Goal: Book appointment/travel/reservation

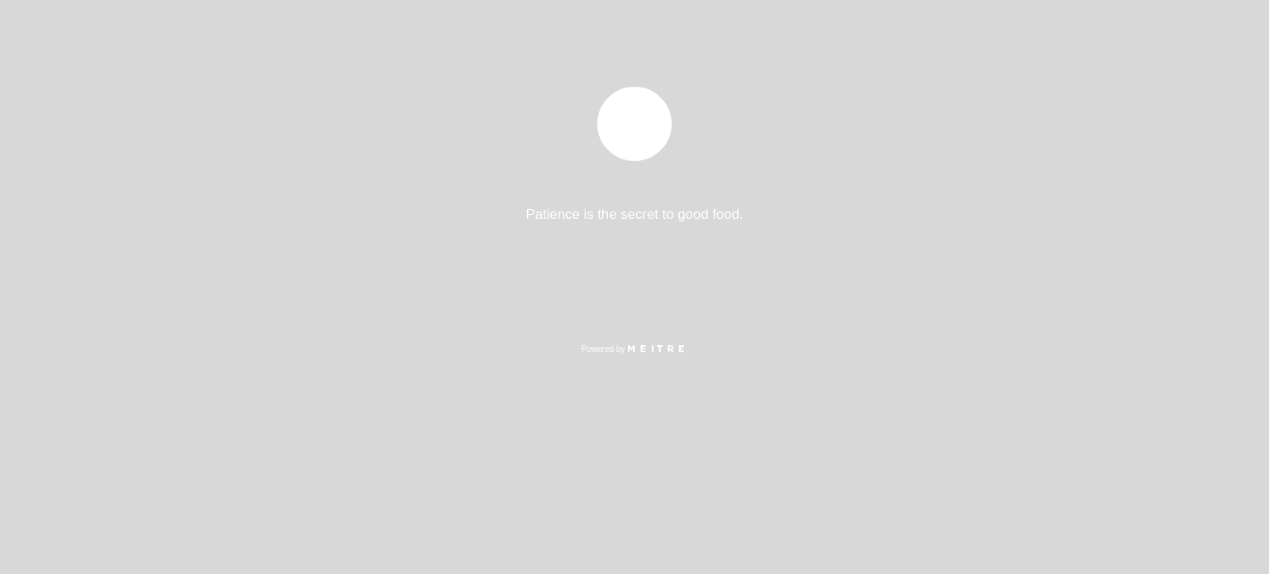
select select "es"
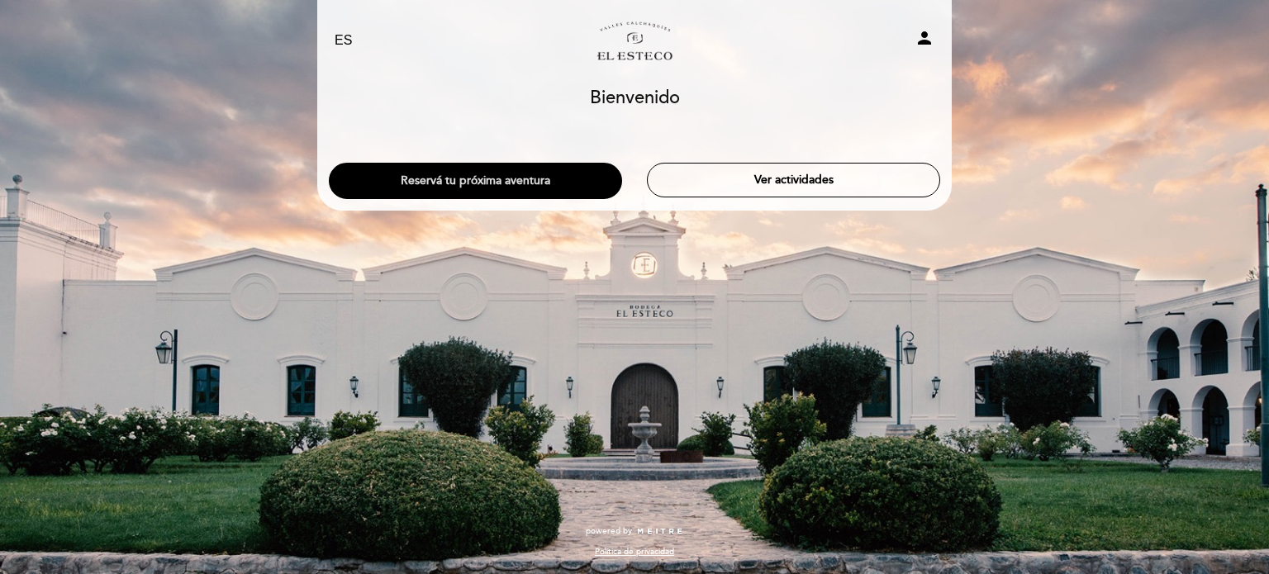
click at [536, 181] on button "Reservá tu próxima aventura" at bounding box center [475, 181] width 293 height 36
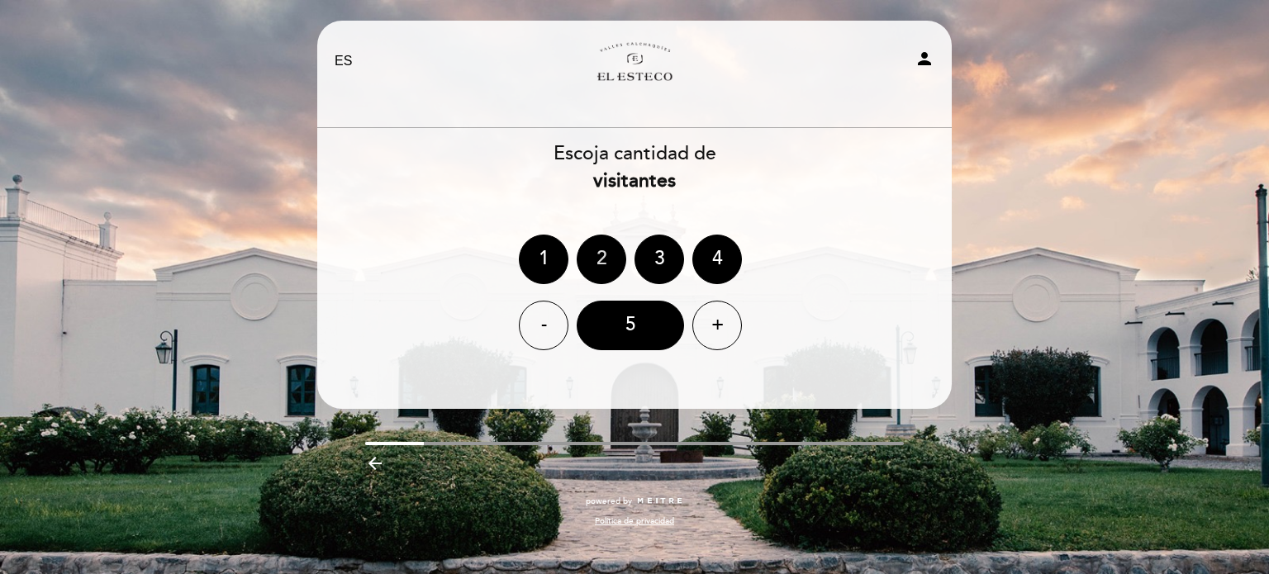
click at [591, 270] on div "2" at bounding box center [602, 260] width 50 height 50
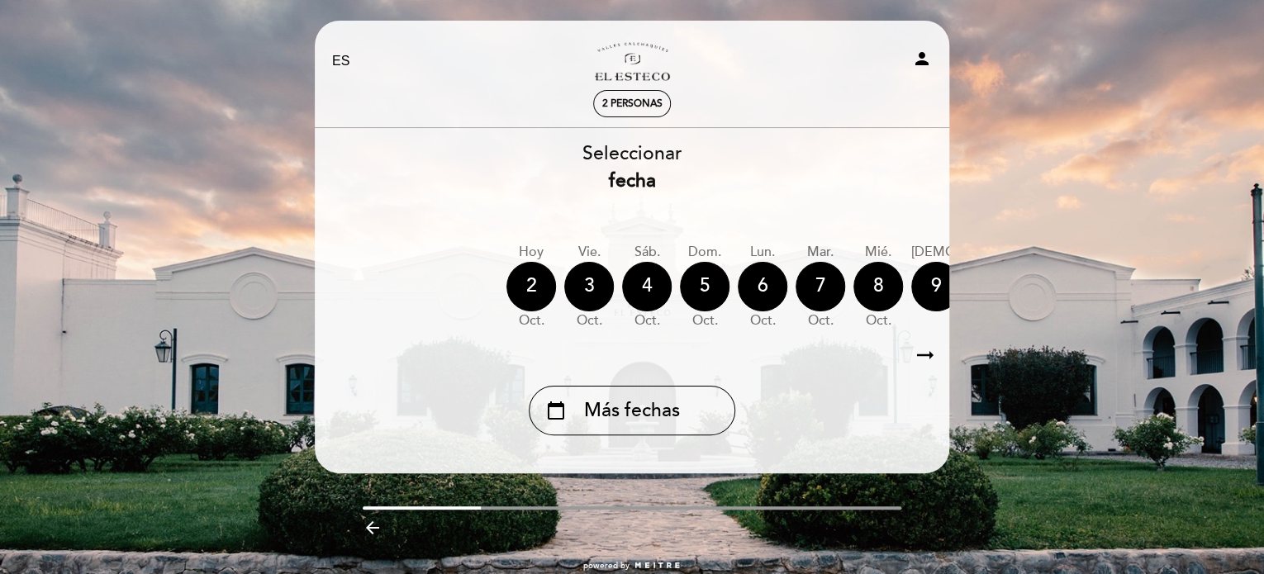
click at [368, 529] on icon "arrow_backward" at bounding box center [373, 528] width 20 height 20
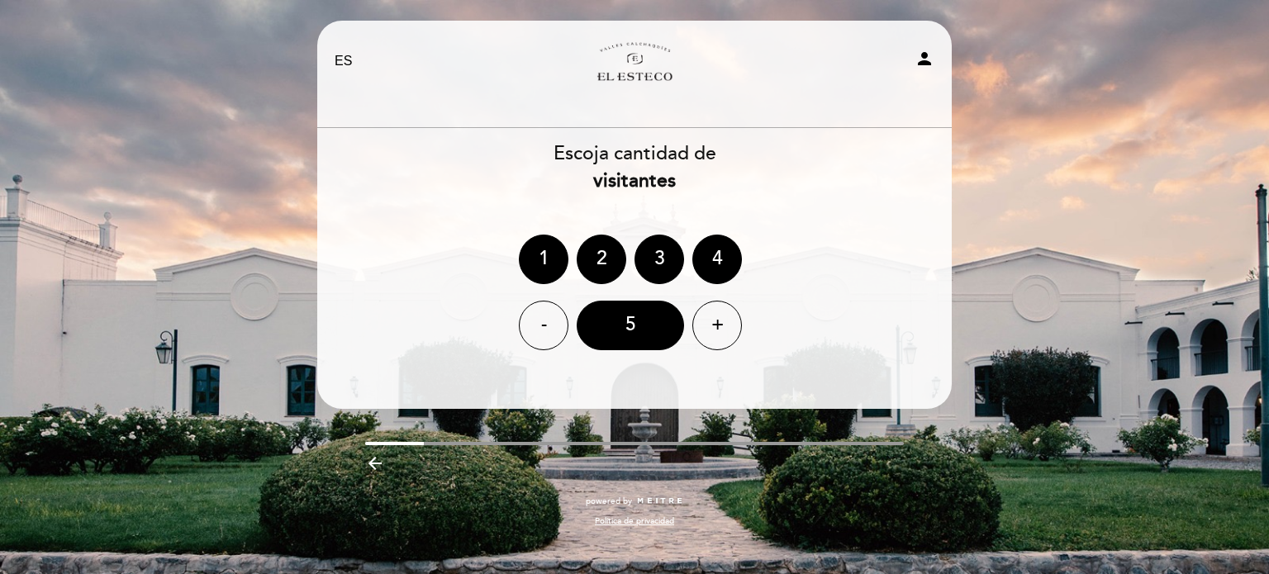
click at [368, 529] on div "powered by Política de privacidad" at bounding box center [634, 520] width 659 height 49
click at [368, 463] on icon "arrow_backward" at bounding box center [375, 464] width 20 height 20
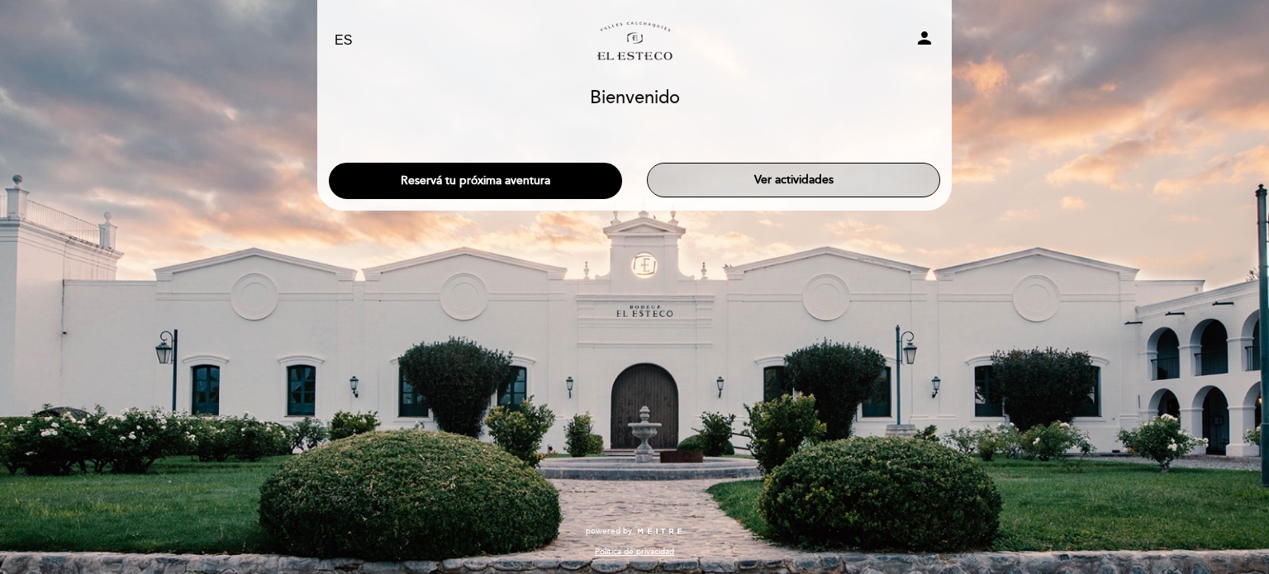
click at [826, 184] on button "Ver actividades" at bounding box center [793, 180] width 293 height 35
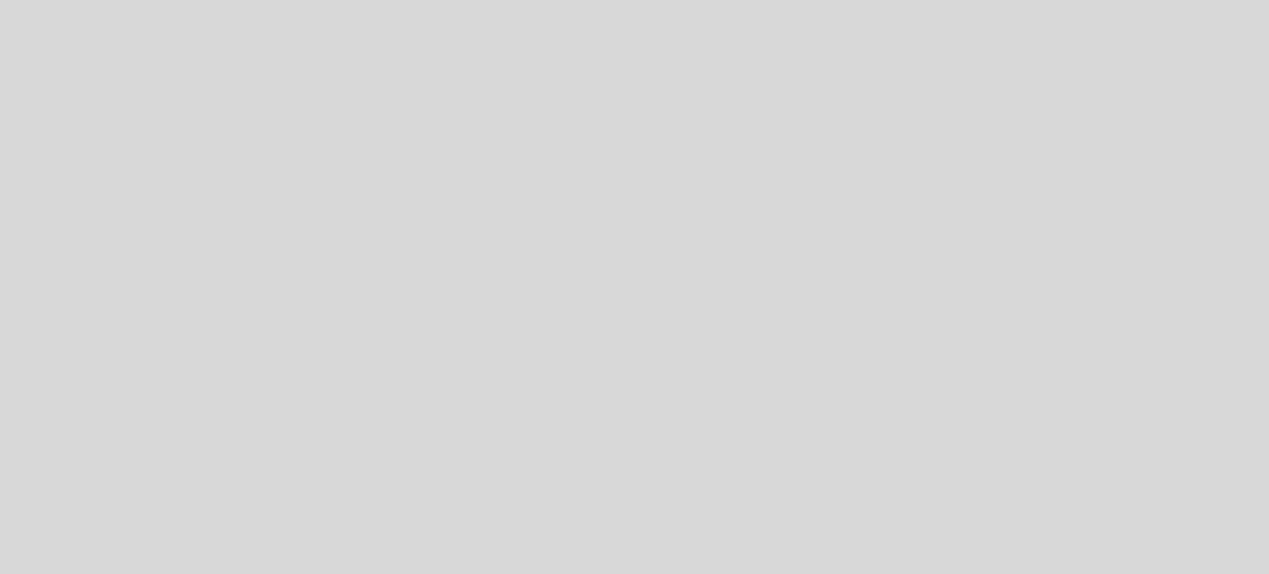
select select "es"
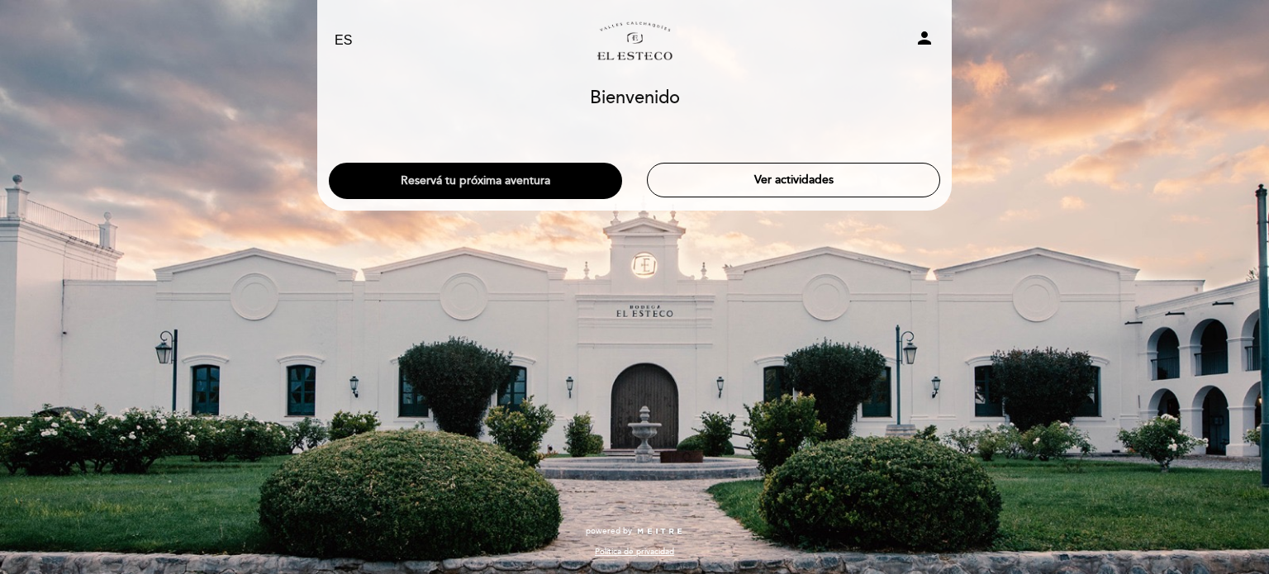
click at [568, 178] on button "Reservá tu próxima aventura" at bounding box center [475, 181] width 293 height 36
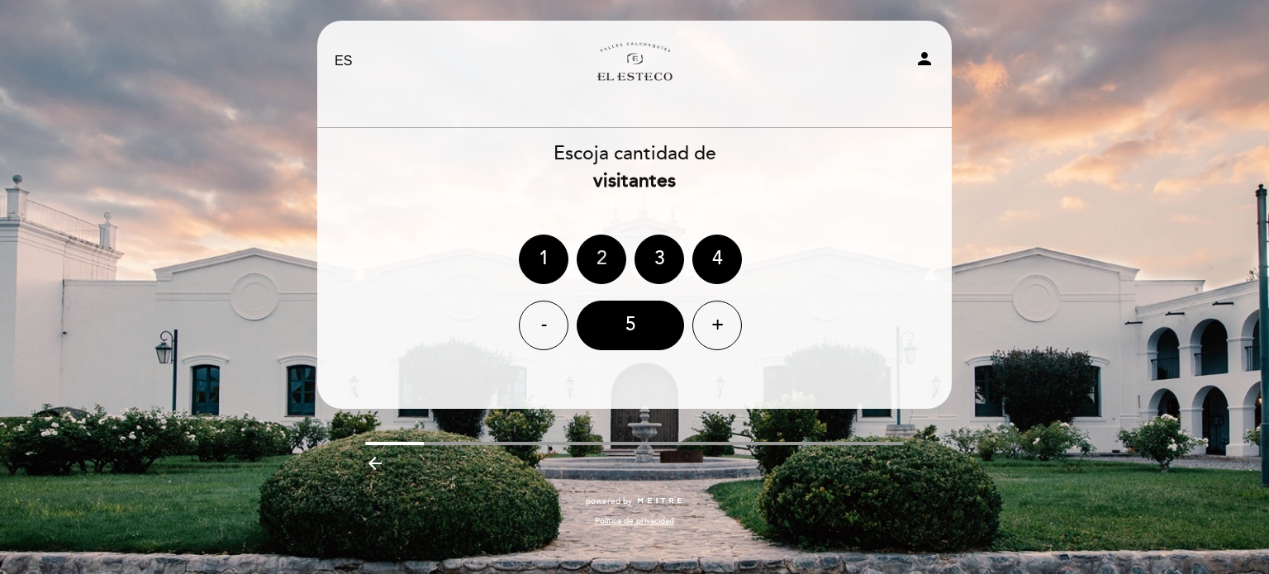
click at [608, 253] on div "2" at bounding box center [602, 260] width 50 height 50
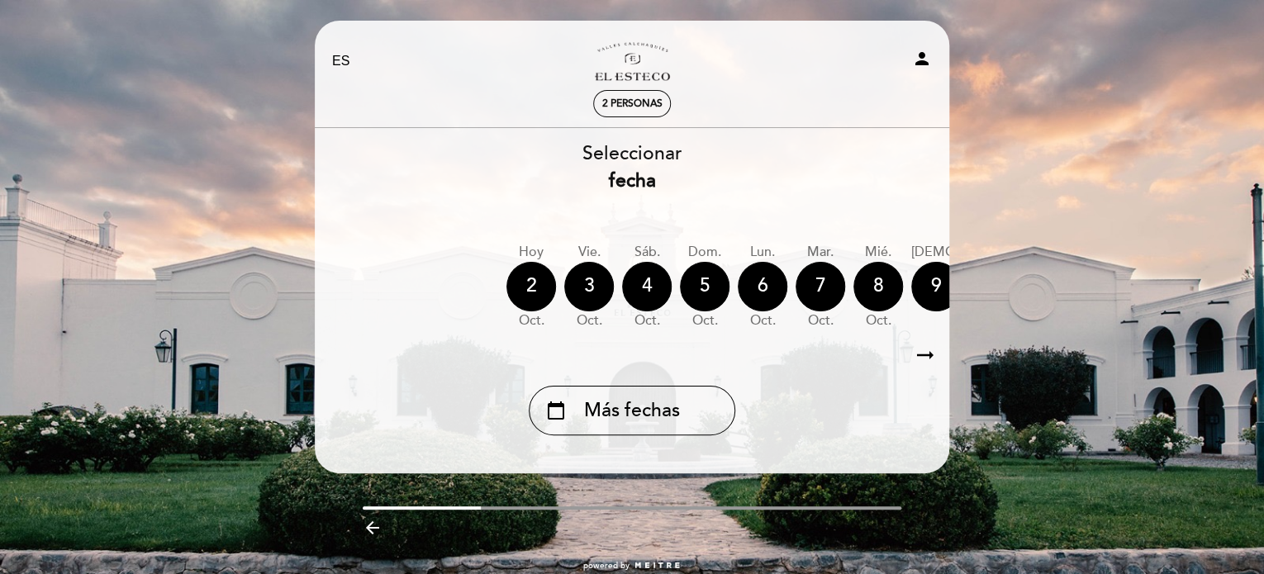
click at [924, 360] on icon "arrow_right_alt" at bounding box center [925, 356] width 25 height 36
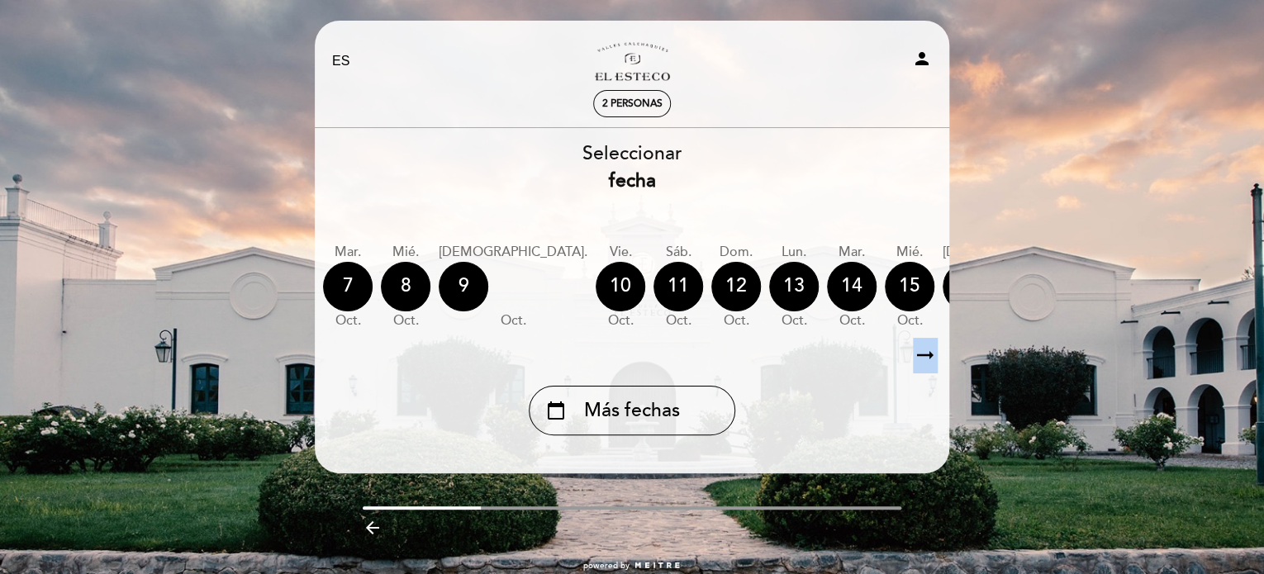
click at [924, 360] on icon "arrow_right_alt" at bounding box center [925, 356] width 25 height 36
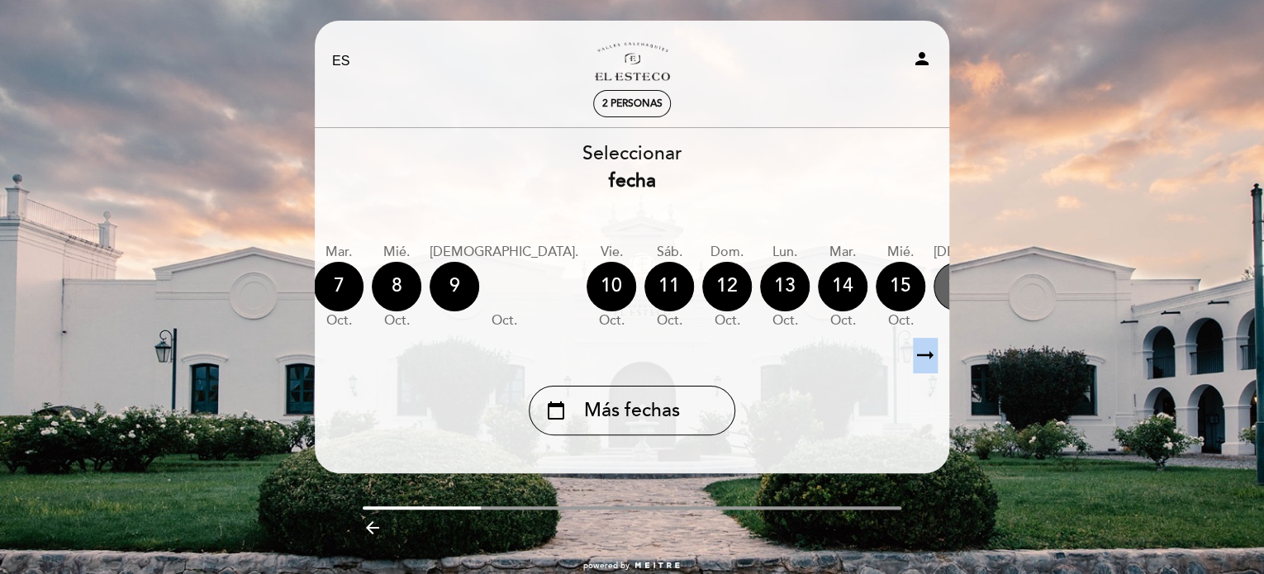
click at [934, 286] on div "16" at bounding box center [959, 287] width 50 height 50
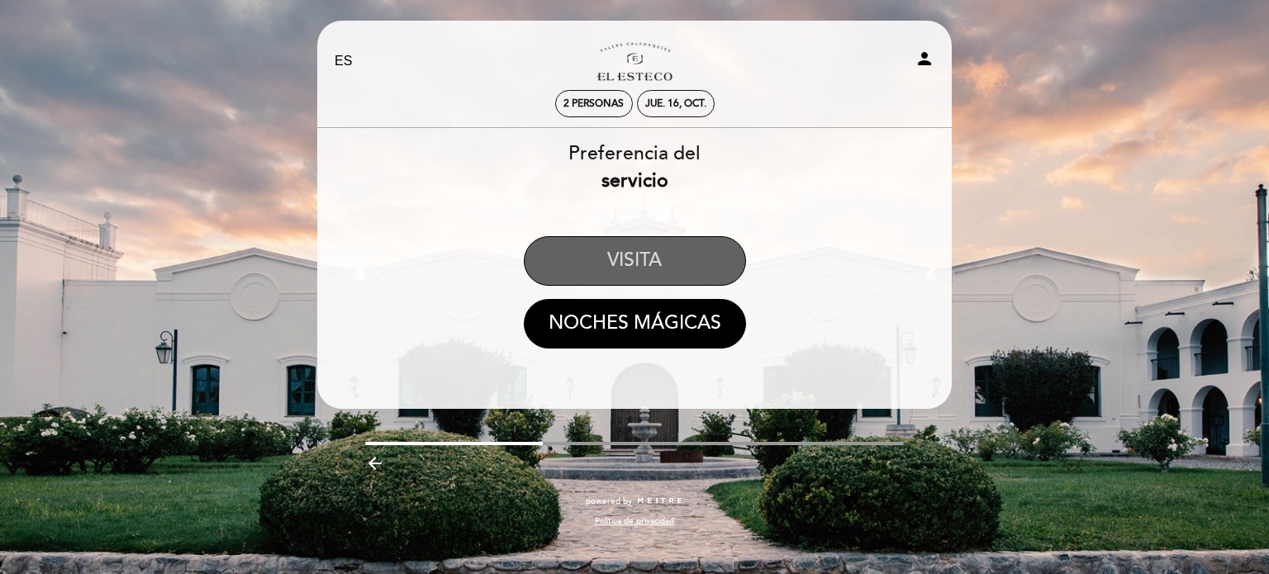
click at [696, 254] on button "VISITA" at bounding box center [635, 261] width 222 height 50
